Goal: Information Seeking & Learning: Learn about a topic

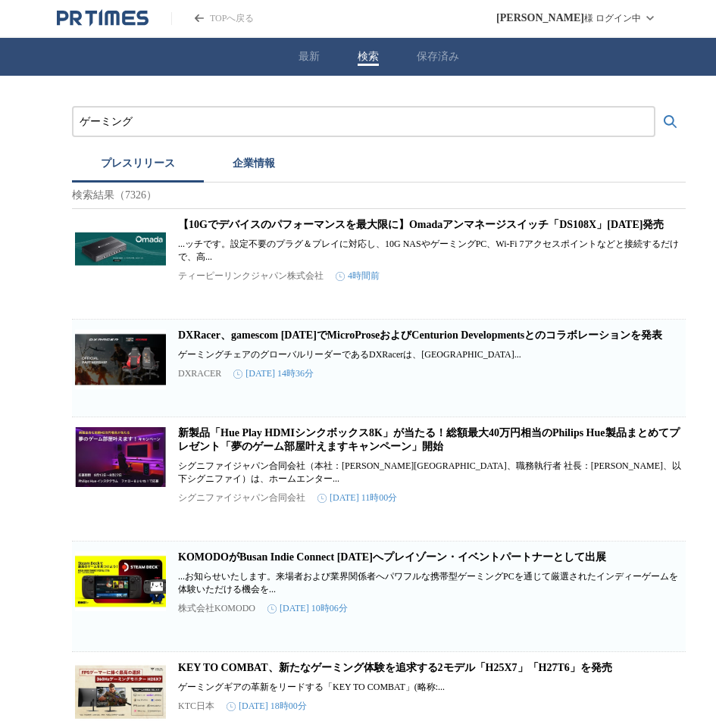
click at [672, 120] on icon "検索する" at bounding box center [670, 122] width 18 height 18
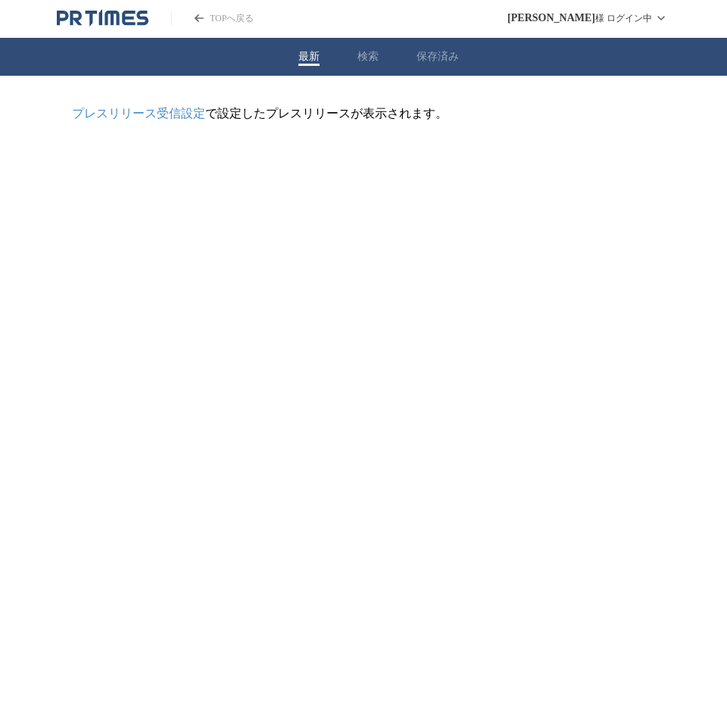
click at [309, 56] on button "最新" at bounding box center [308, 57] width 21 height 14
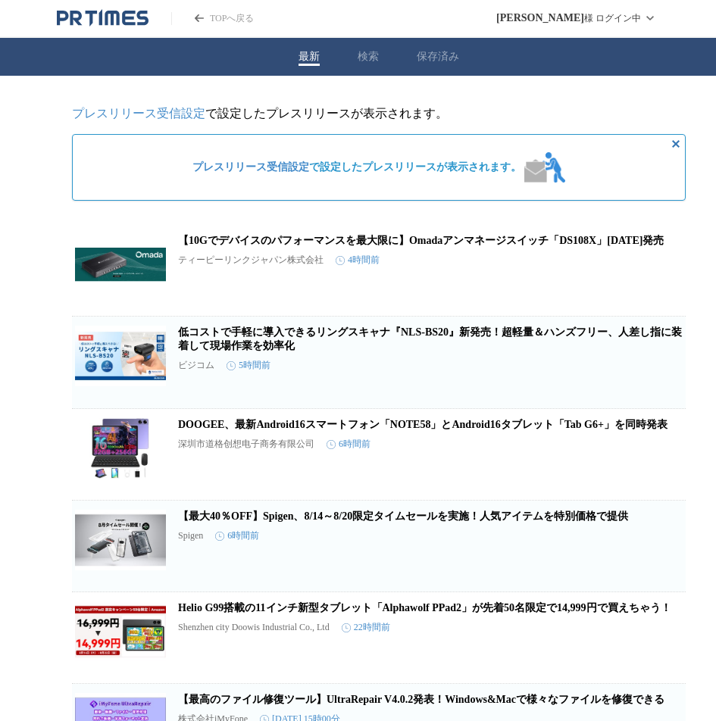
click at [310, 56] on button "最新" at bounding box center [308, 57] width 21 height 14
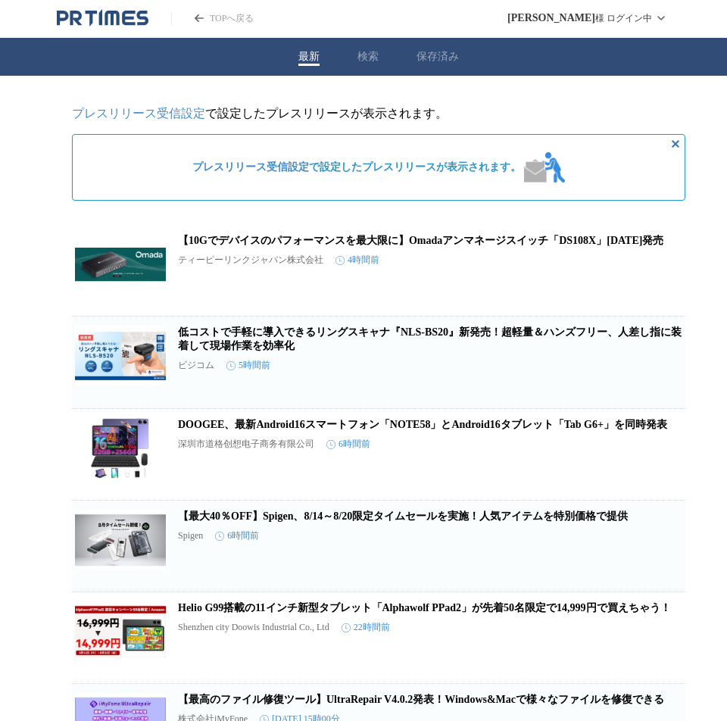
click at [363, 60] on button "検索" at bounding box center [367, 57] width 21 height 14
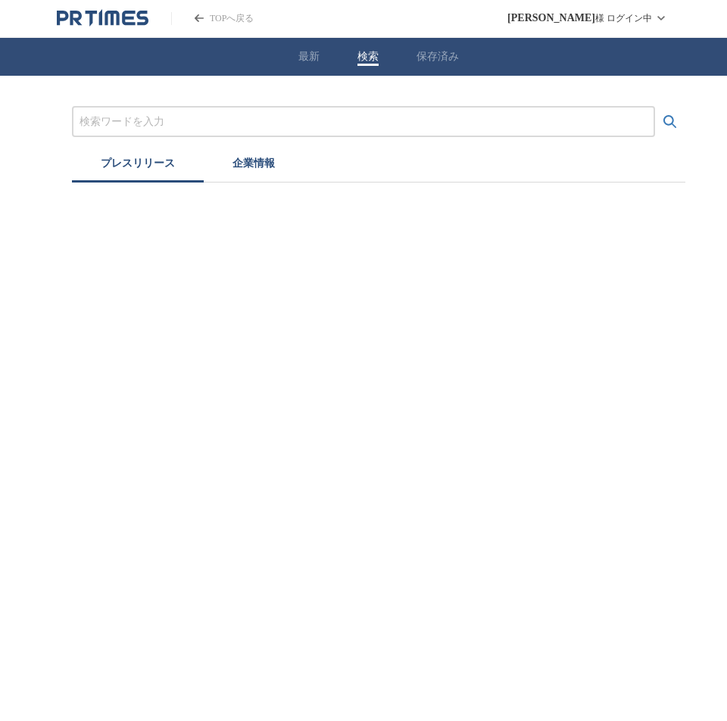
click at [232, 136] on div at bounding box center [363, 121] width 583 height 31
click at [238, 121] on input "プレスリリースおよび企業を検索する" at bounding box center [364, 122] width 568 height 17
type input "ゲーミング"
click at [666, 120] on icon "検索する" at bounding box center [670, 122] width 18 height 18
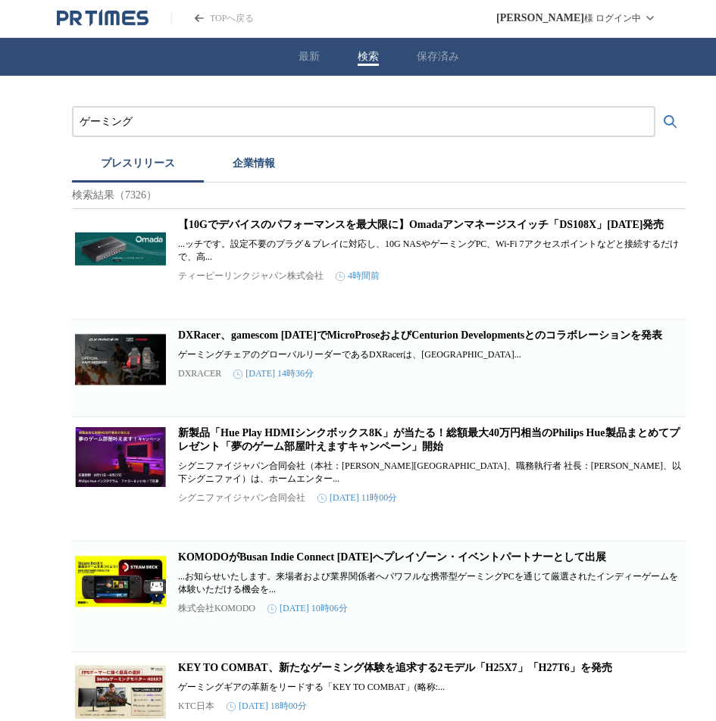
click at [307, 61] on button "最新" at bounding box center [308, 57] width 21 height 14
